Goal: Task Accomplishment & Management: Manage account settings

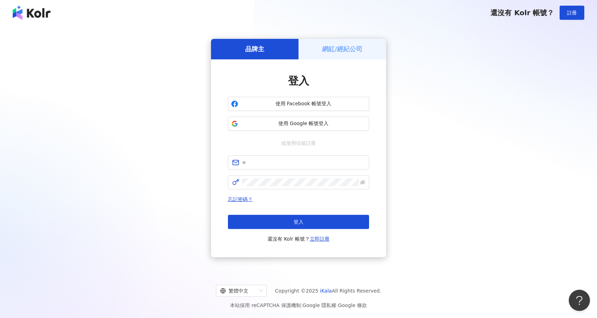
click at [336, 59] on div "網紅/經紀公司" at bounding box center [343, 49] width 88 height 20
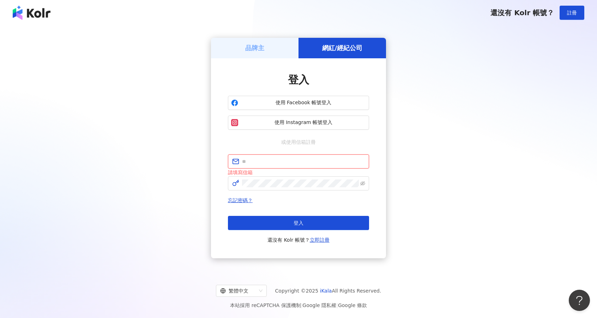
click at [280, 165] on input "text" at bounding box center [303, 161] width 123 height 8
click at [274, 206] on div "**********" at bounding box center [298, 199] width 141 height 90
click at [228, 216] on button "登入" at bounding box center [298, 223] width 141 height 14
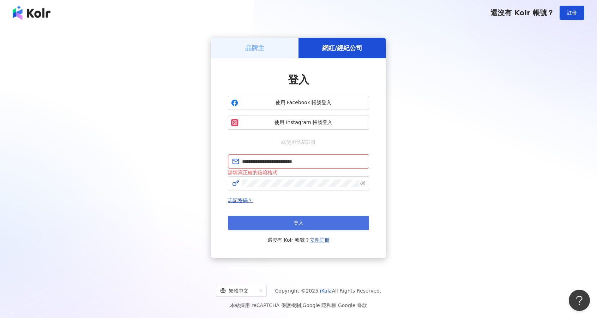
click at [289, 230] on button "登入" at bounding box center [298, 223] width 141 height 14
click at [320, 165] on input "**********" at bounding box center [303, 161] width 123 height 8
type input "**********"
click at [281, 230] on button "登入" at bounding box center [298, 223] width 141 height 14
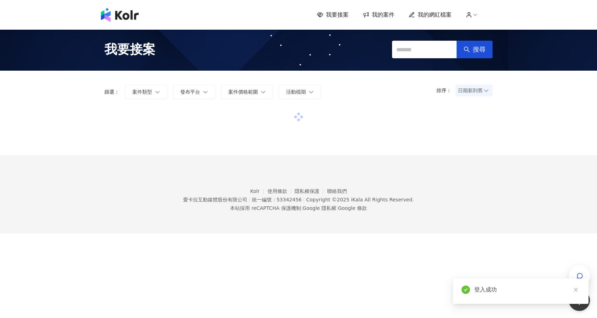
click at [394, 276] on div "我要接案 我的案件 我的網紅檔案 我要接案 搜尋 排序： 日期新到舊 篩選： 案件類型 發布平台 案件價格範圍 活動檔期 清除 套用 Kolr 使用條款 隱私…" at bounding box center [298, 159] width 597 height 318
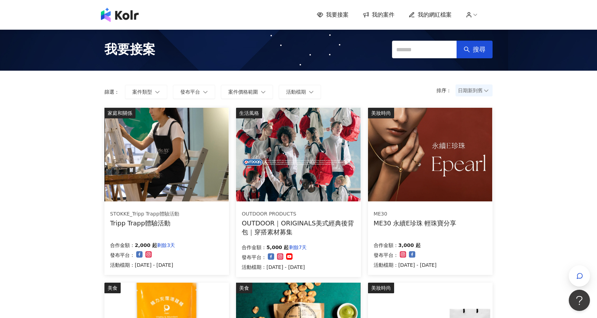
click at [432, 8] on div "我要接案 我的案件 我的網紅檔案" at bounding box center [298, 15] width 402 height 14
click at [431, 15] on span "我的網紅檔案" at bounding box center [435, 15] width 34 height 8
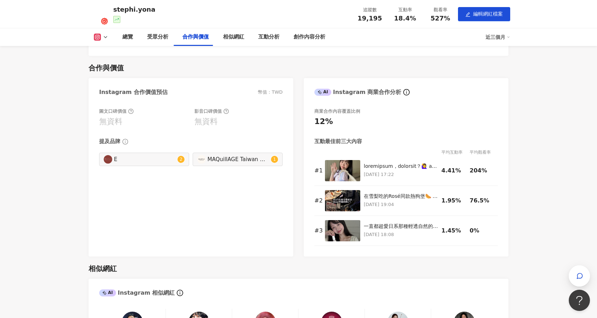
scroll to position [696, 0]
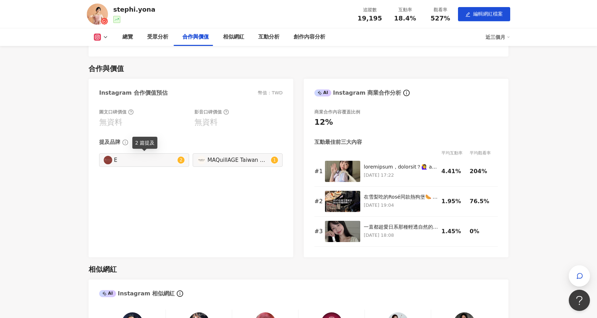
click at [104, 157] on img at bounding box center [108, 160] width 8 height 8
type input "**********"
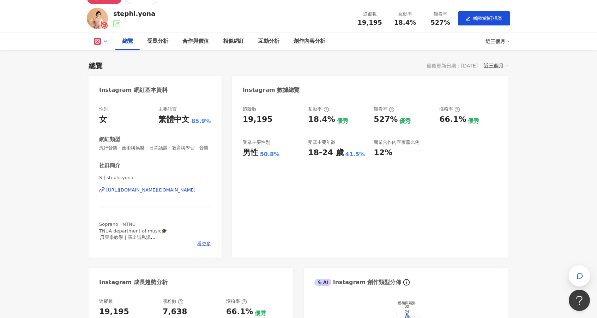
scroll to position [16, 0]
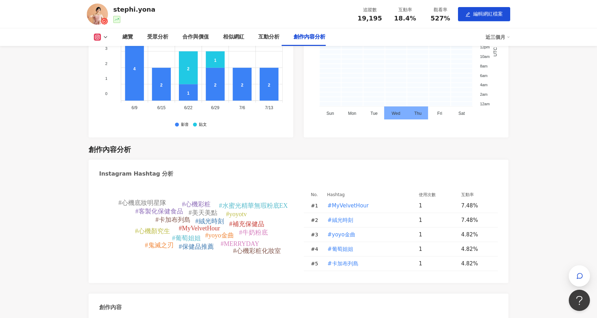
scroll to position [1810, 0]
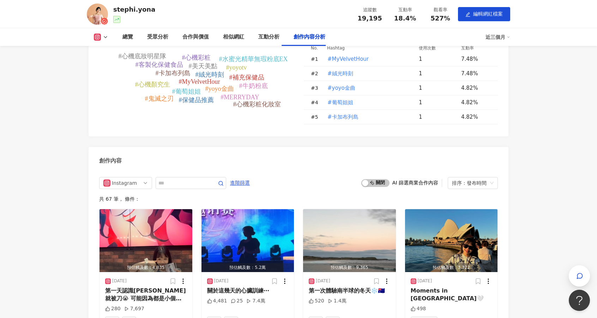
click at [281, 157] on div "創作內容" at bounding box center [299, 158] width 420 height 23
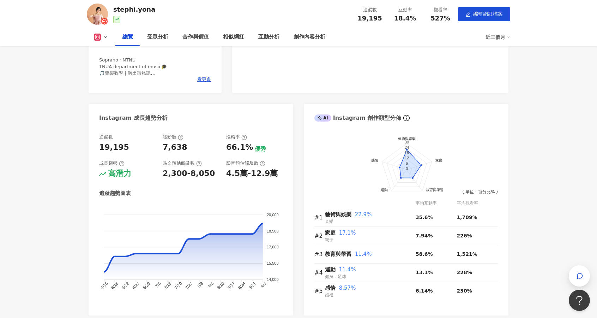
scroll to position [43, 0]
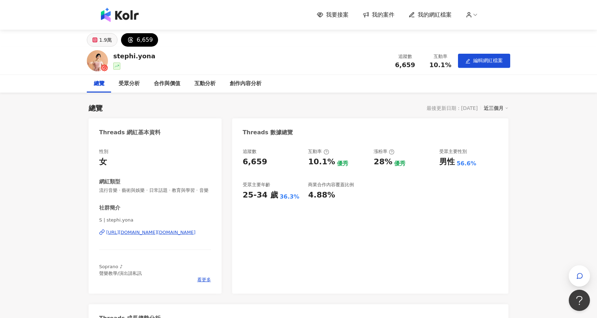
click at [97, 41] on button "1.9萬" at bounding box center [102, 39] width 31 height 13
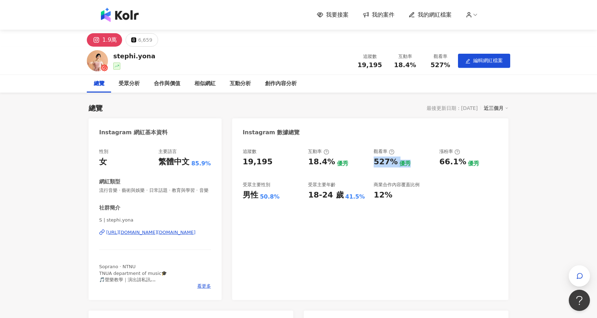
drag, startPoint x: 370, startPoint y: 157, endPoint x: 423, endPoint y: 164, distance: 53.4
click at [423, 164] on div "追蹤數 19,195 互動率 18.4% 優秀 觀看率 527% 優秀 漲粉率 66.1% 優秀 受眾主要性別 男性 50.8% 受眾主要年齡 18-24 歲…" at bounding box center [370, 174] width 255 height 52
click at [423, 164] on div "527% 優秀" at bounding box center [403, 161] width 59 height 11
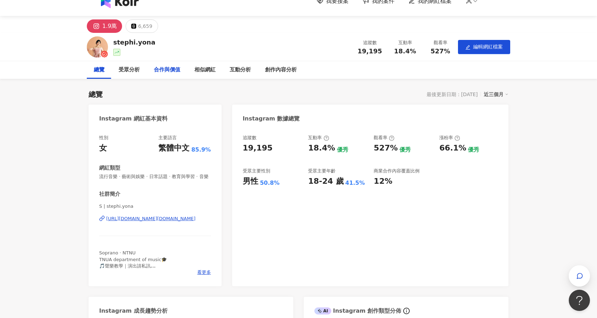
click at [166, 76] on div "合作與價值" at bounding box center [167, 70] width 41 height 18
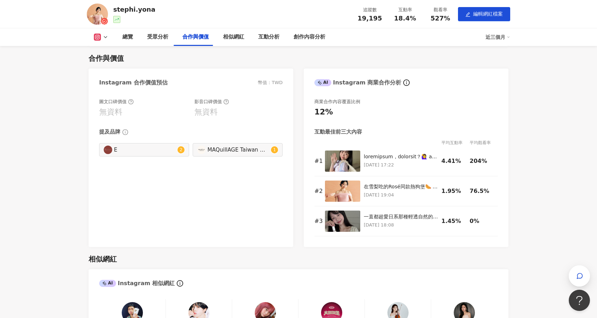
click at [114, 118] on div "無資料" at bounding box center [110, 112] width 23 height 11
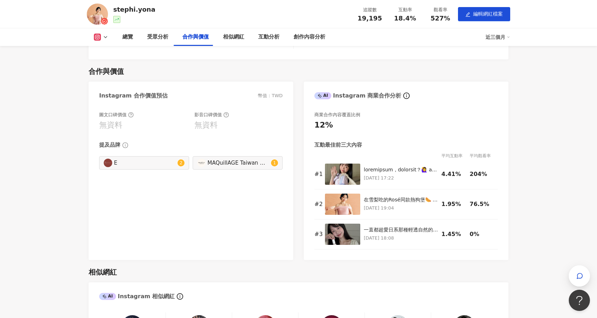
click at [114, 123] on div "無資料" at bounding box center [110, 125] width 23 height 11
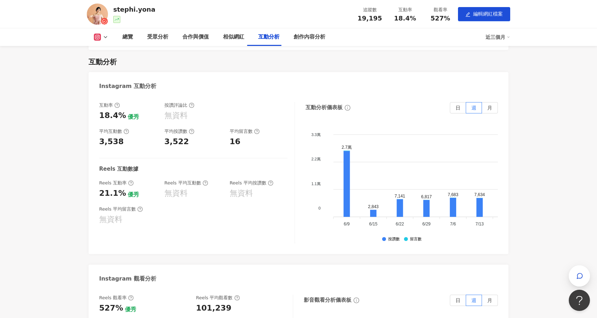
scroll to position [1134, 0]
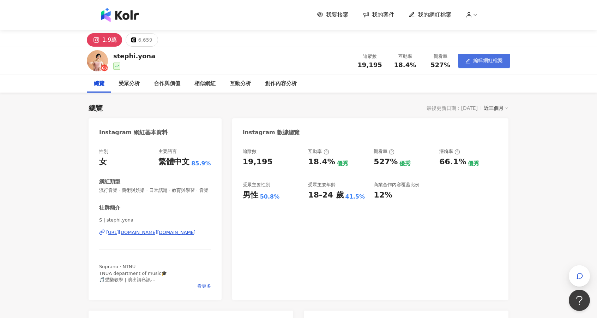
click at [482, 65] on button "編輯網紅檔案" at bounding box center [484, 61] width 52 height 14
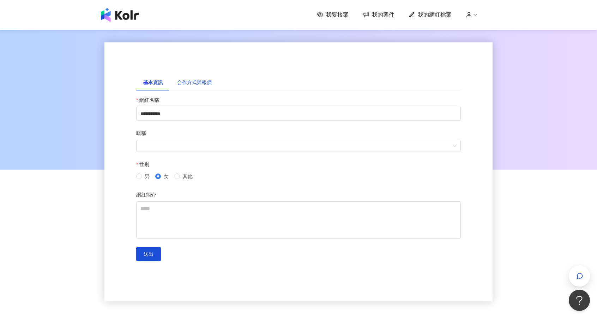
click at [198, 84] on div "合作方式與報價" at bounding box center [194, 82] width 35 height 8
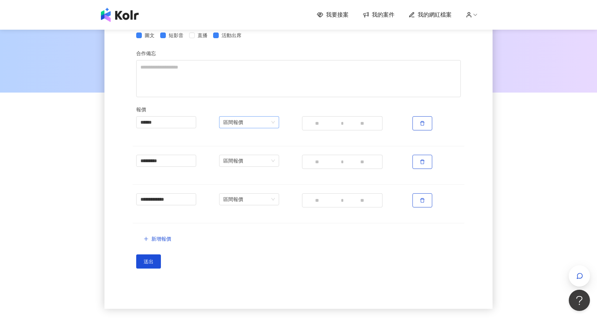
scroll to position [76, 0]
click at [333, 125] on input "****" at bounding box center [319, 125] width 35 height 14
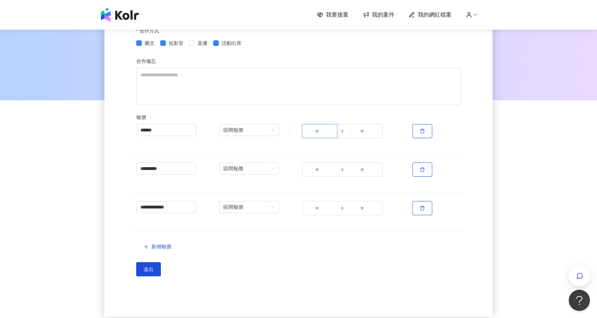
scroll to position [0, 0]
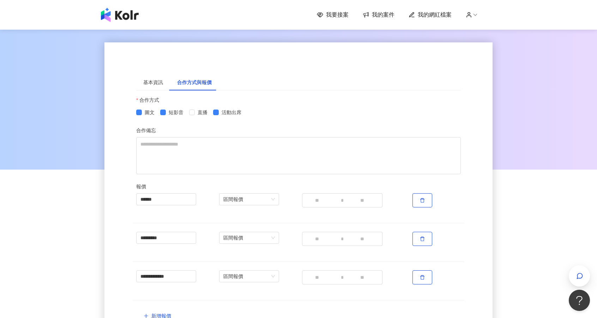
click at [376, 15] on span "我的案件" at bounding box center [383, 15] width 23 height 8
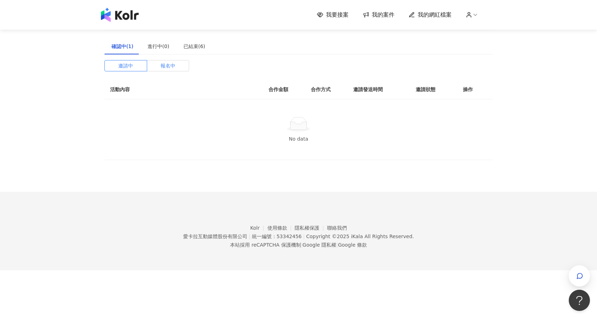
click at [169, 67] on span "報名中" at bounding box center [168, 65] width 15 height 11
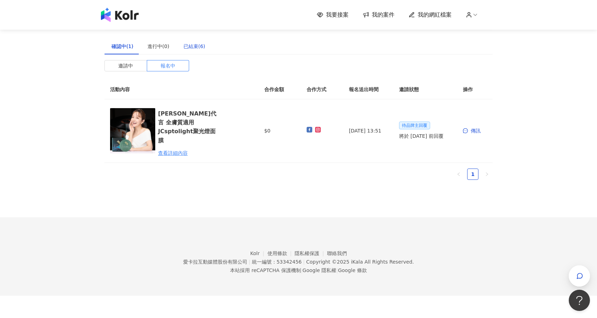
click at [189, 46] on div "已結束(6)" at bounding box center [195, 46] width 22 height 8
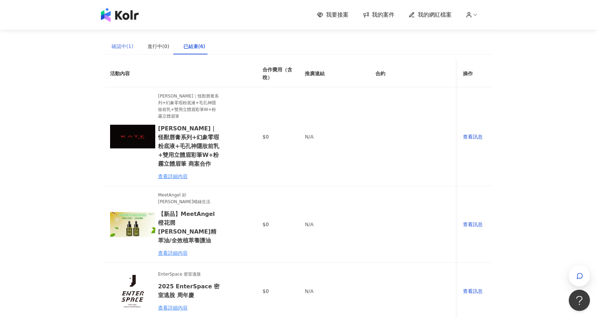
click at [116, 40] on div "確認中(1)" at bounding box center [122, 46] width 36 height 16
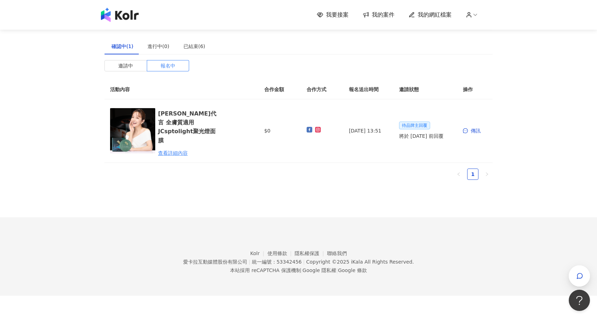
click at [130, 74] on div "邀請中 報名中 活動內容 合作金額 合作方式 報名送出時間 邀請狀態 操作 [PERSON_NAME]代言 全膚質適用 JCsptolight聚光燈面膜 查看…" at bounding box center [298, 122] width 388 height 125
click at [130, 68] on span "邀請中" at bounding box center [125, 65] width 15 height 11
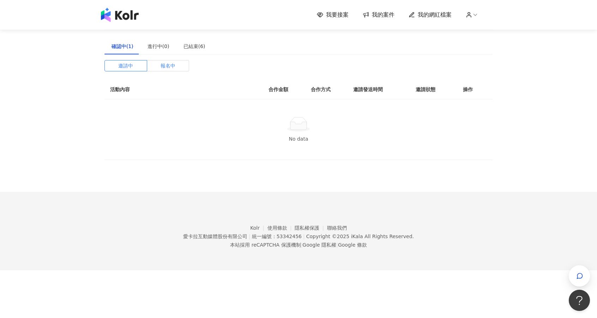
click at [160, 68] on label "報名中" at bounding box center [168, 65] width 42 height 11
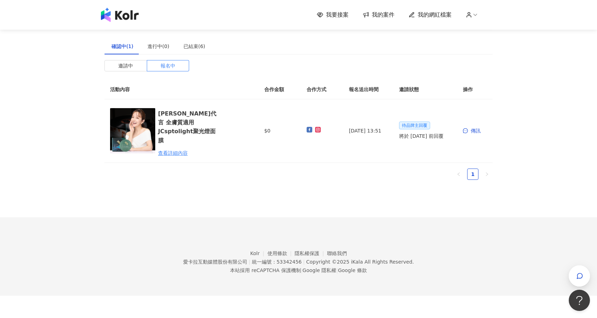
click at [126, 16] on img at bounding box center [120, 15] width 38 height 14
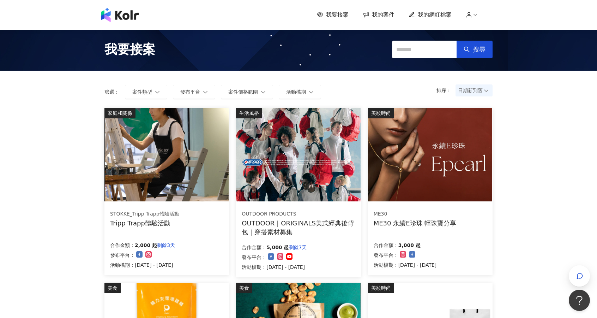
click at [230, 5] on div "我要接案 我的案件 我的網紅檔案" at bounding box center [298, 15] width 597 height 30
